Goal: Navigation & Orientation: Find specific page/section

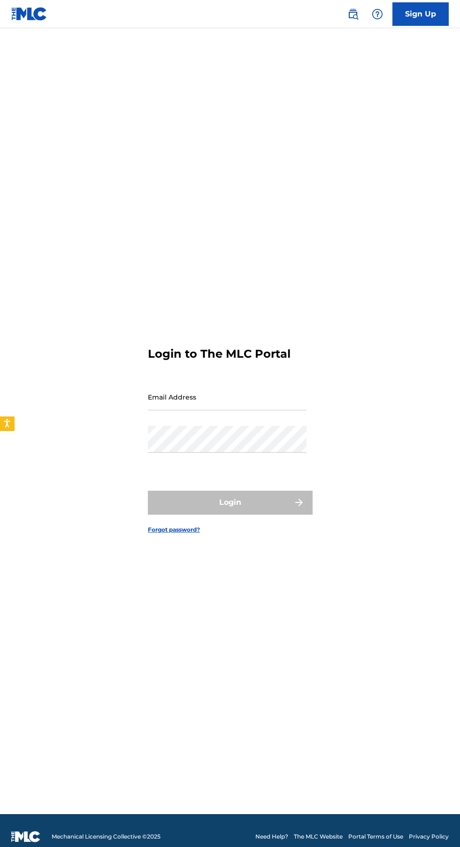
click at [223, 410] on input "Email Address" at bounding box center [227, 396] width 159 height 27
type input "[EMAIL_ADDRESS][DOMAIN_NAME]"
click at [148, 491] on button "Login" at bounding box center [230, 502] width 164 height 23
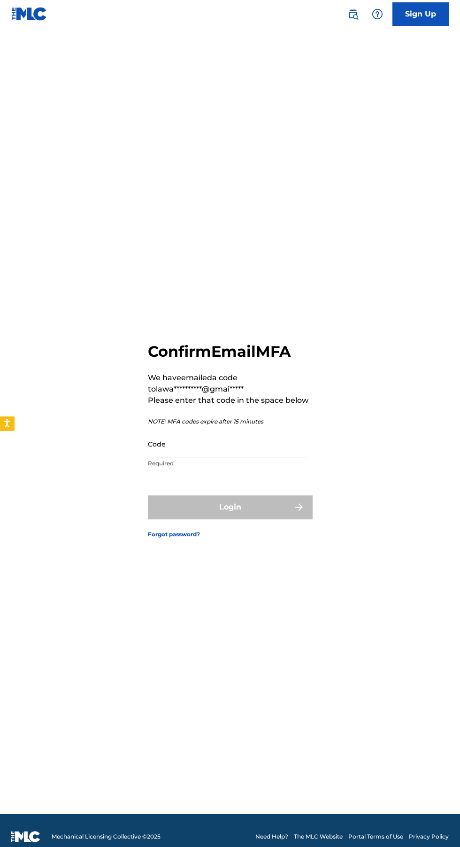
click at [193, 457] on input "Code" at bounding box center [227, 443] width 159 height 27
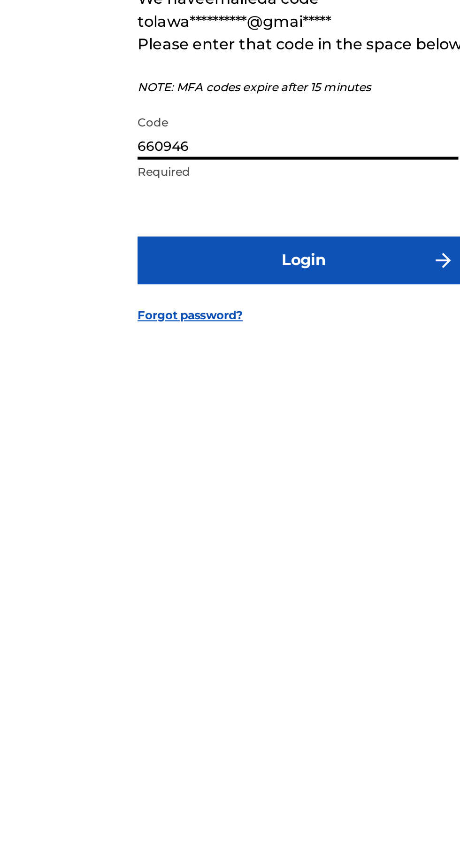
type input "660946"
click at [226, 519] on button "Login" at bounding box center [230, 506] width 164 height 23
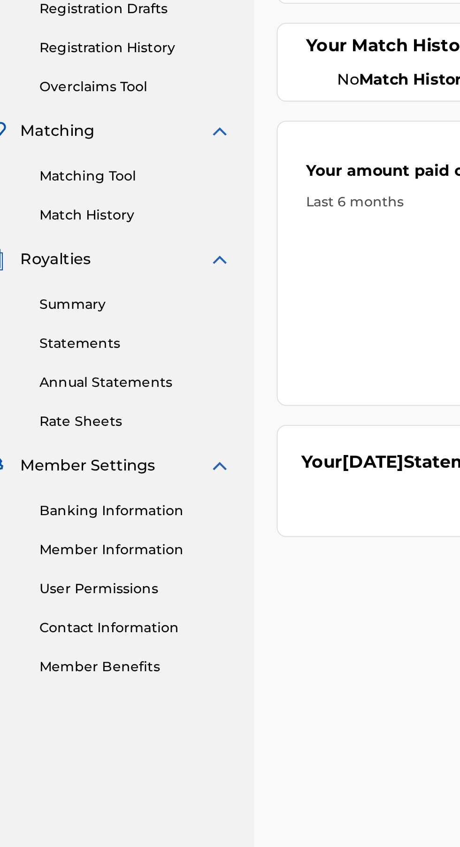
click at [95, 445] on link "Banking Information" at bounding box center [86, 444] width 95 height 10
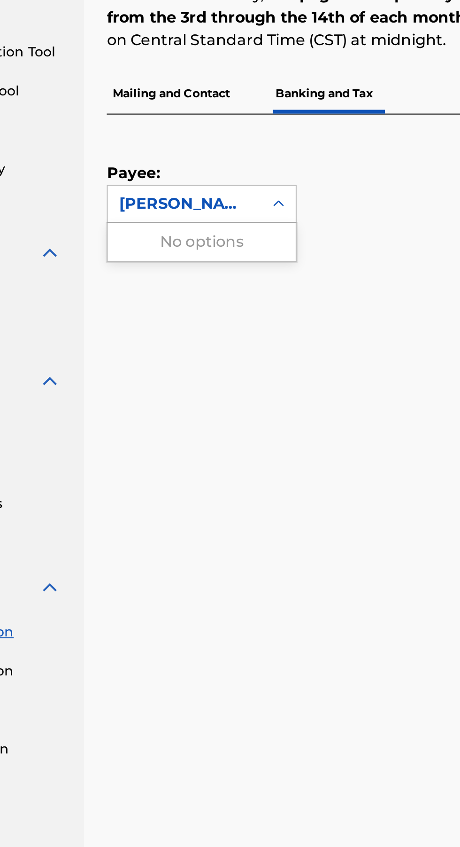
click at [237, 251] on div "No options" at bounding box center [203, 251] width 93 height 19
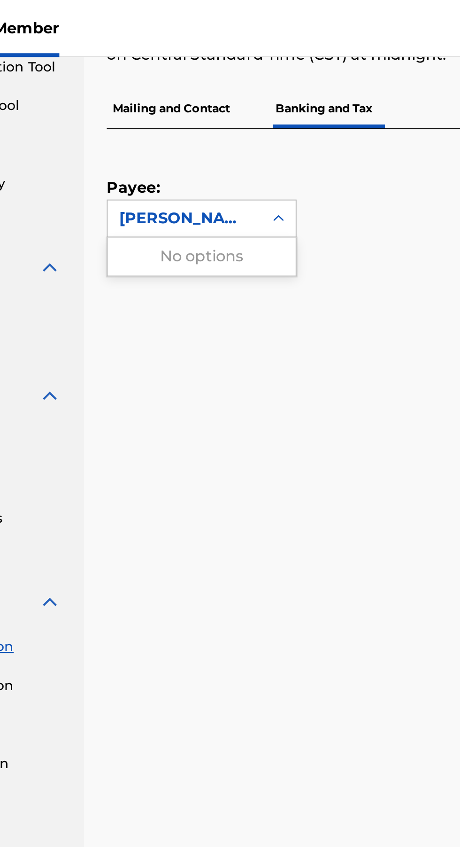
scroll to position [124, 0]
click at [202, 53] on p "Mailing and Contact" at bounding box center [189, 54] width 64 height 20
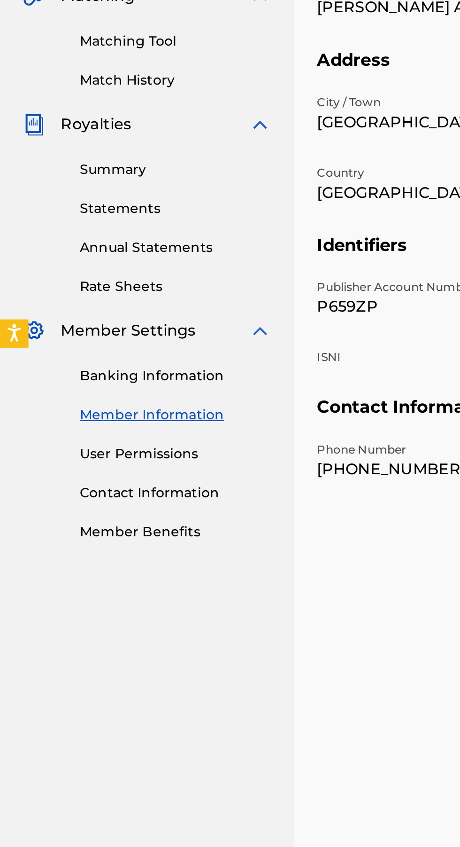
click at [83, 486] on link "User Permissions" at bounding box center [86, 483] width 95 height 10
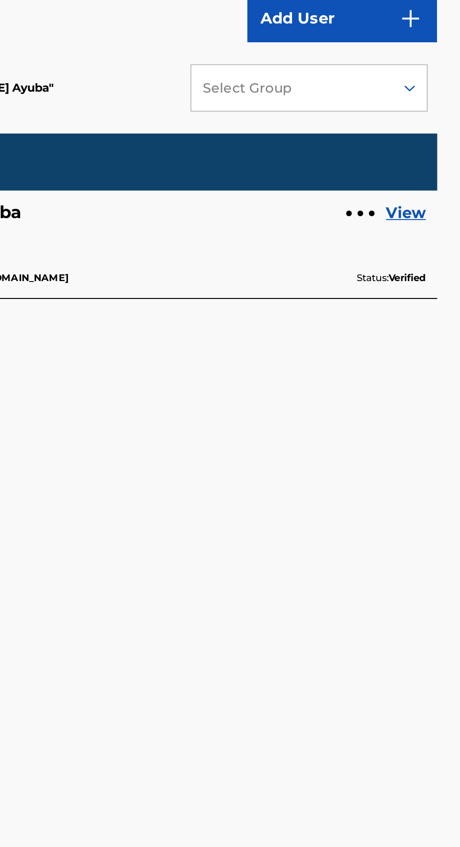
click at [434, 282] on link "View" at bounding box center [434, 285] width 20 height 11
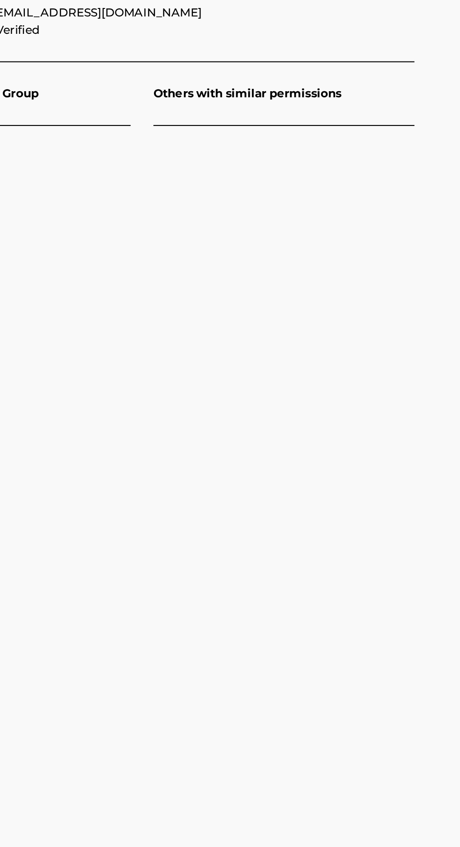
click at [371, 230] on p "Others with similar permissions" at bounding box center [373, 226] width 129 height 31
click at [383, 226] on p "Others with similar permissions" at bounding box center [373, 226] width 129 height 31
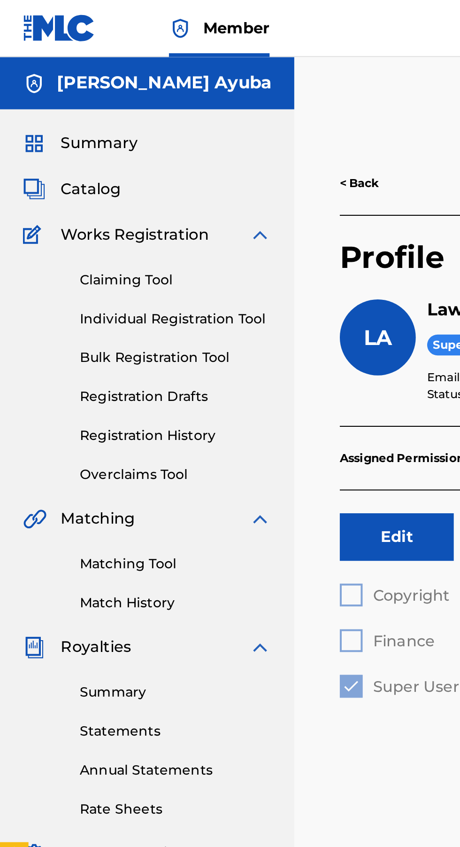
click at [103, 154] on link "Individual Registration Tool" at bounding box center [86, 158] width 95 height 10
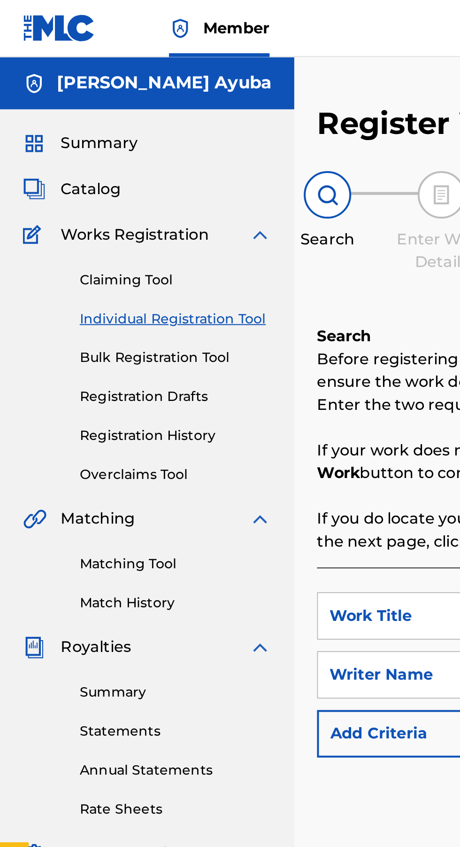
click at [84, 179] on link "Bulk Registration Tool" at bounding box center [86, 177] width 95 height 10
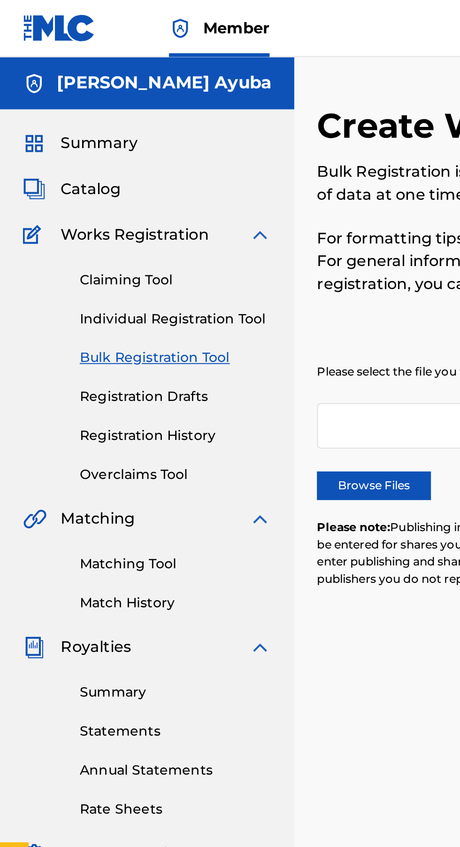
click at [96, 211] on link "Registration History" at bounding box center [86, 215] width 95 height 10
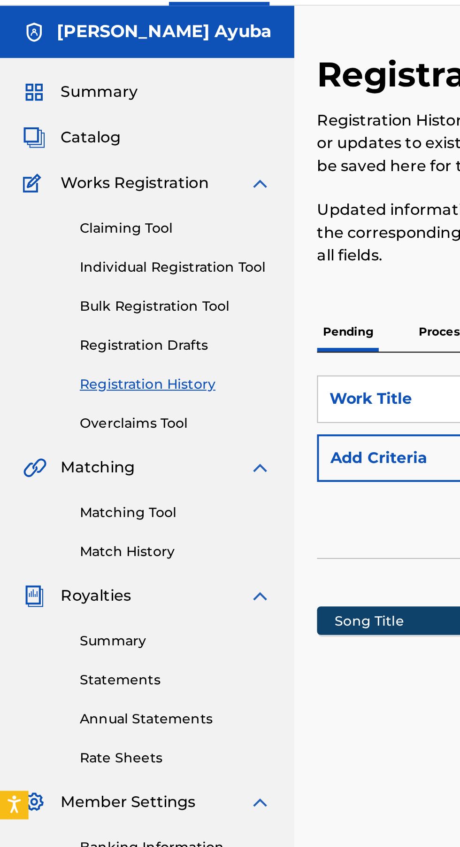
click at [68, 316] on div "Royalties" at bounding box center [72, 319] width 123 height 11
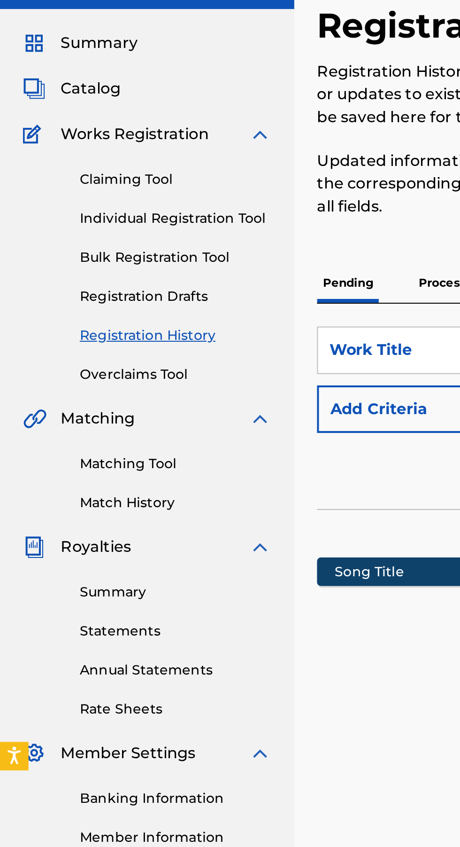
click at [77, 342] on link "Summary" at bounding box center [86, 342] width 95 height 10
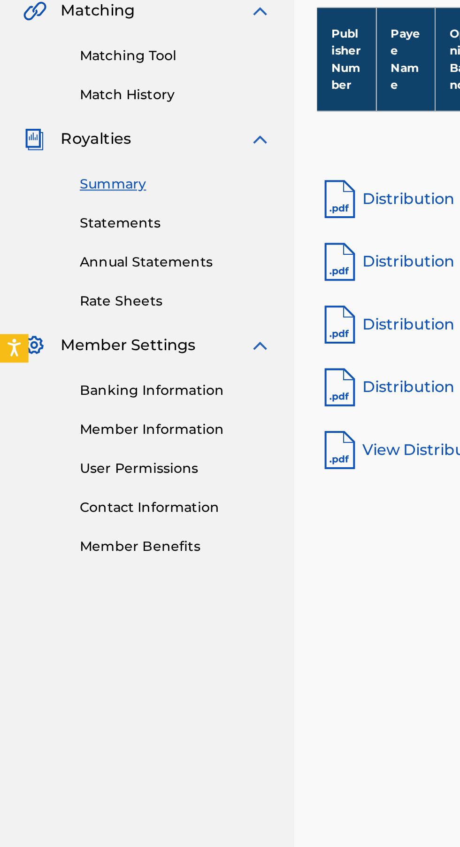
click at [75, 365] on link "Statements" at bounding box center [86, 362] width 95 height 10
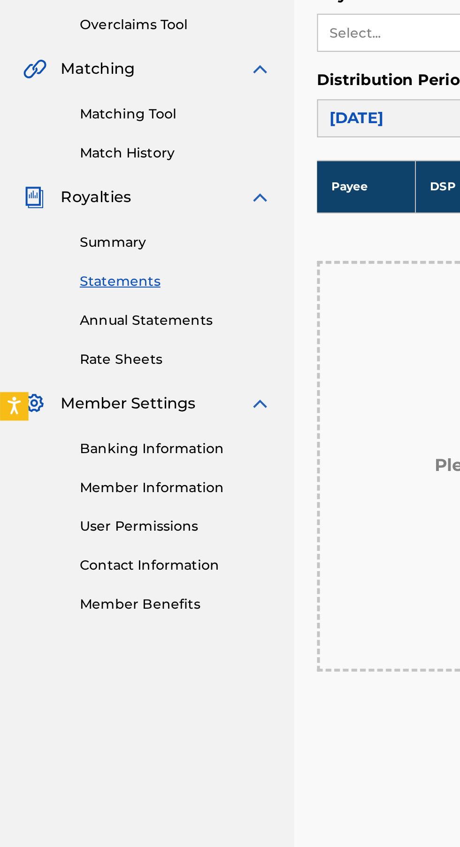
click at [95, 377] on link "Annual Statements" at bounding box center [86, 381] width 95 height 10
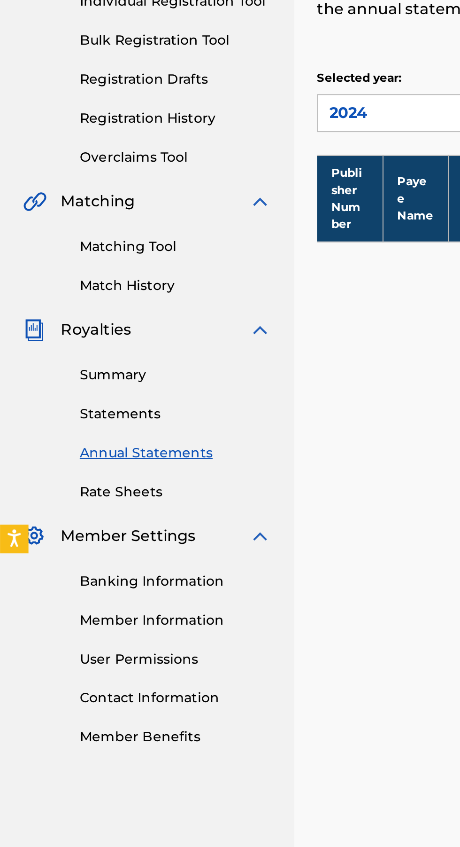
click at [77, 398] on link "Rate Sheets" at bounding box center [86, 400] width 95 height 10
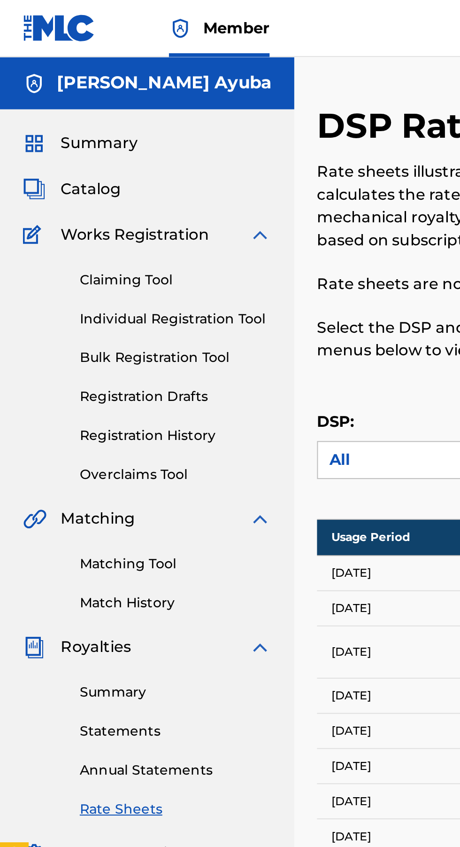
click at [78, 93] on div "Catalog" at bounding box center [72, 93] width 123 height 11
click at [67, 98] on div "Catalog" at bounding box center [72, 93] width 123 height 11
click at [47, 94] on span "Catalog" at bounding box center [45, 93] width 30 height 11
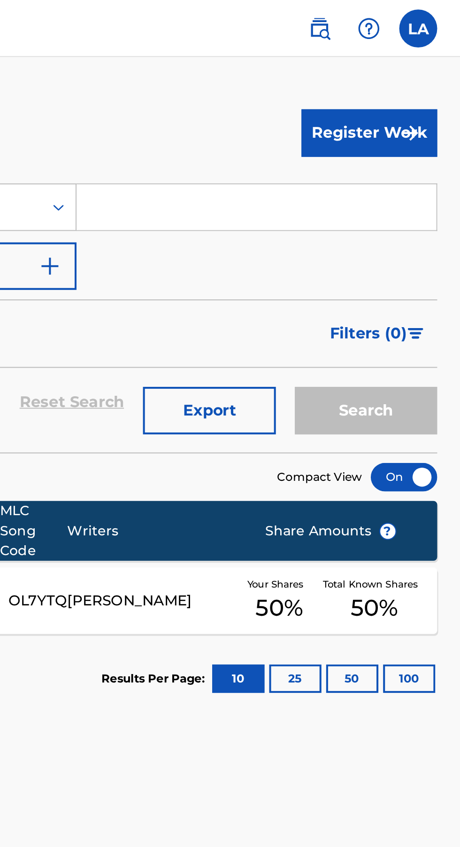
click at [435, 335] on button "100" at bounding box center [435, 335] width 26 height 14
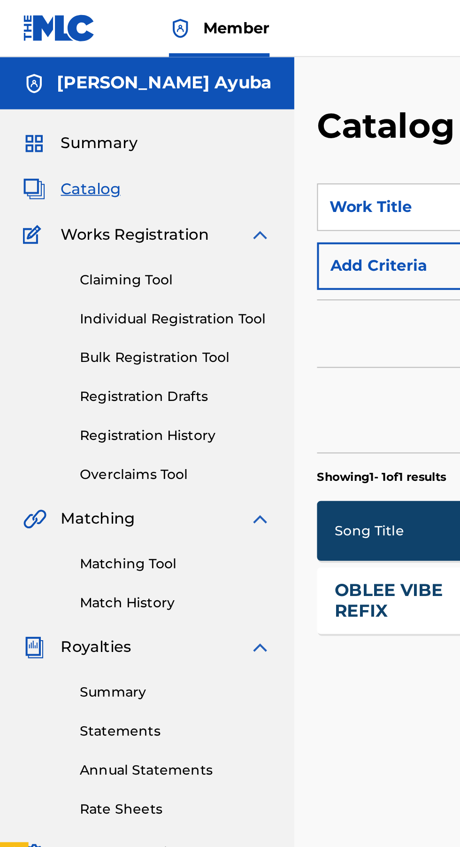
click at [88, 238] on link "Overclaims Tool" at bounding box center [86, 235] width 95 height 10
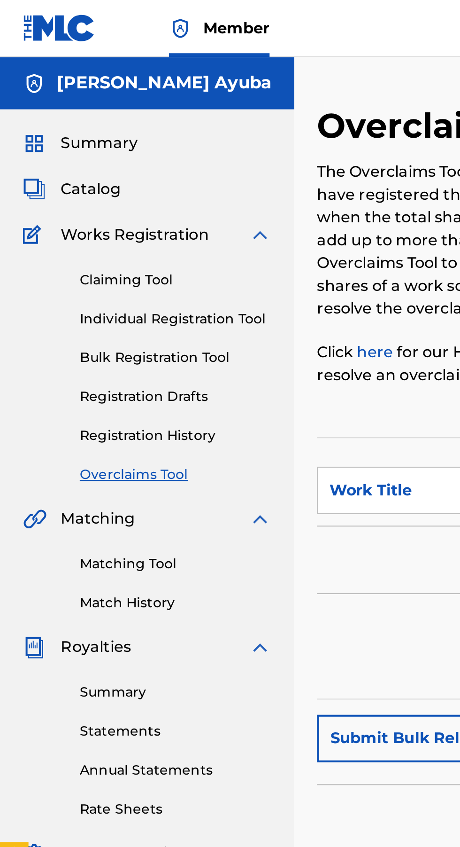
click at [63, 75] on span "Summary" at bounding box center [49, 70] width 38 height 11
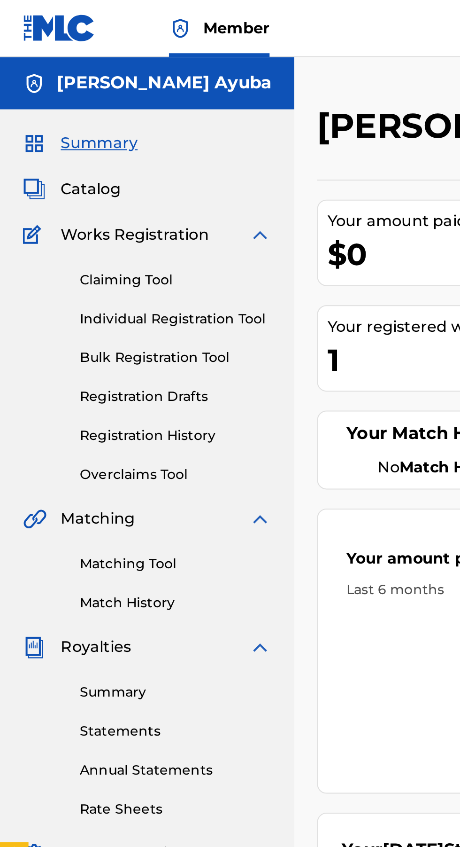
click at [43, 14] on img at bounding box center [29, 14] width 36 height 14
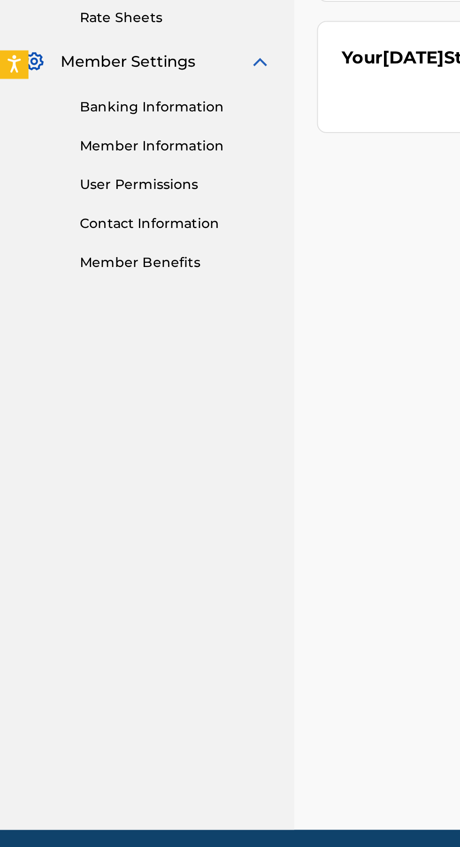
click at [91, 504] on link "Contact Information" at bounding box center [86, 502] width 95 height 10
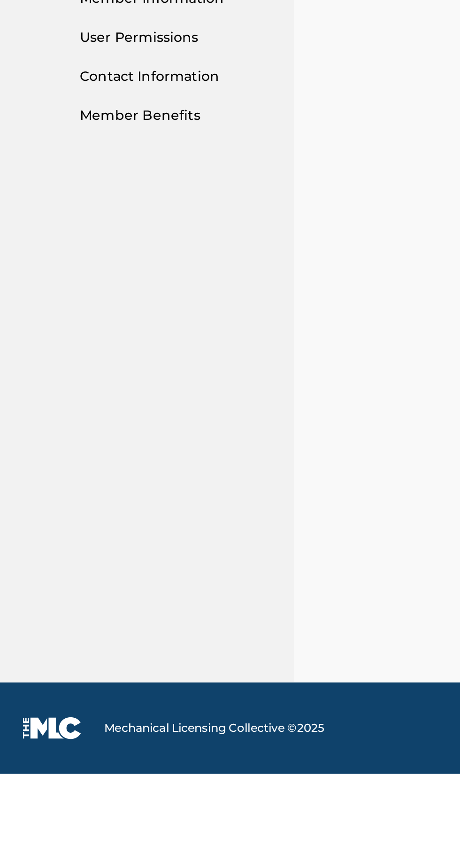
scroll to position [62, 0]
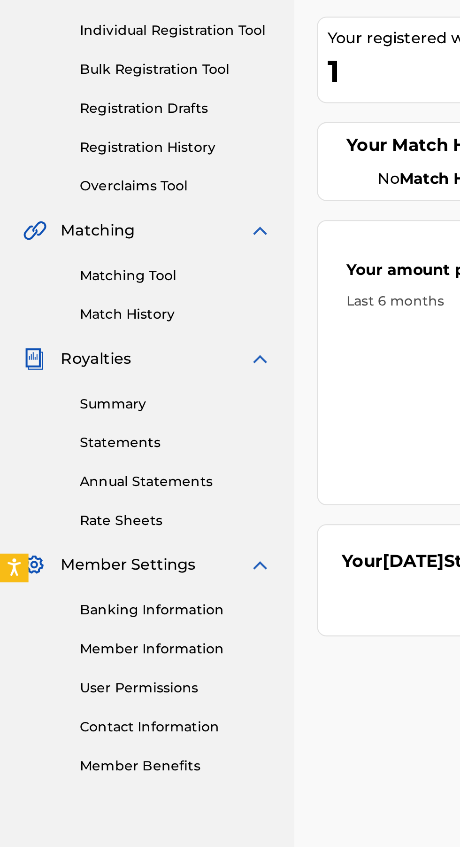
click at [107, 439] on link "Banking Information" at bounding box center [86, 444] width 95 height 10
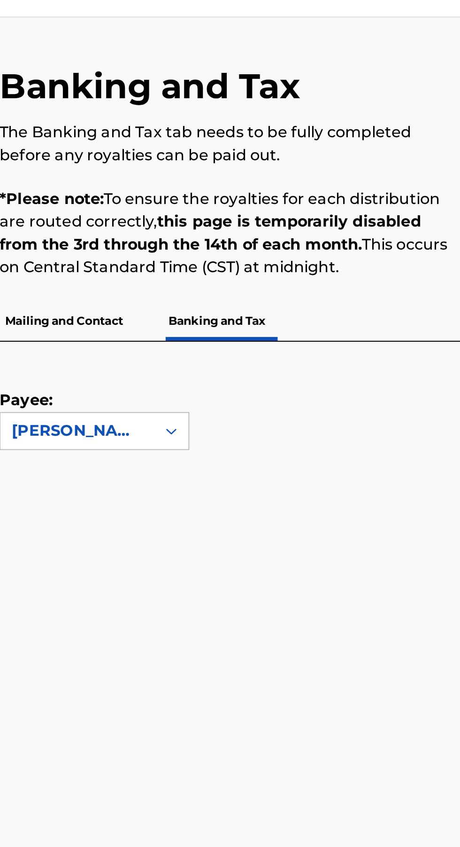
click at [203, 183] on p "Mailing and Contact" at bounding box center [189, 178] width 64 height 20
